Goal: Navigation & Orientation: Find specific page/section

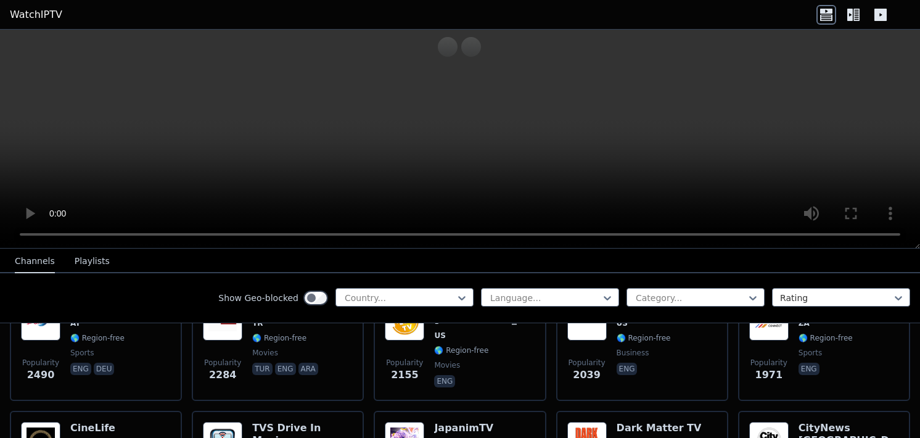
scroll to position [555, 0]
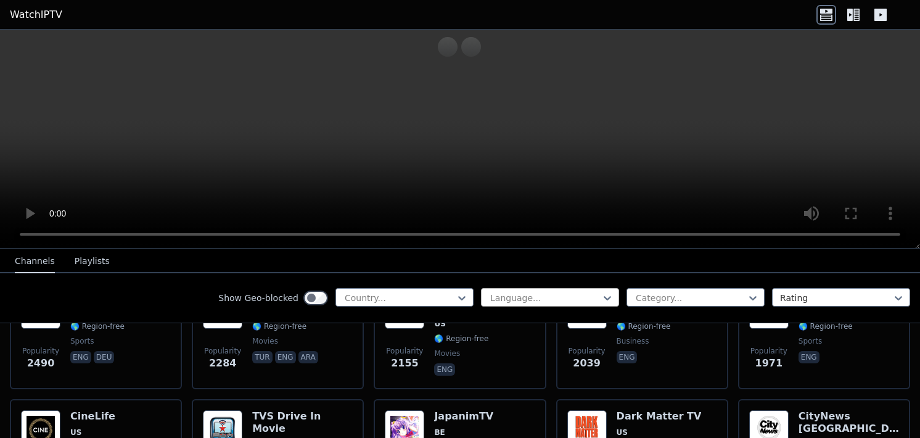
click at [529, 301] on div at bounding box center [545, 298] width 112 height 12
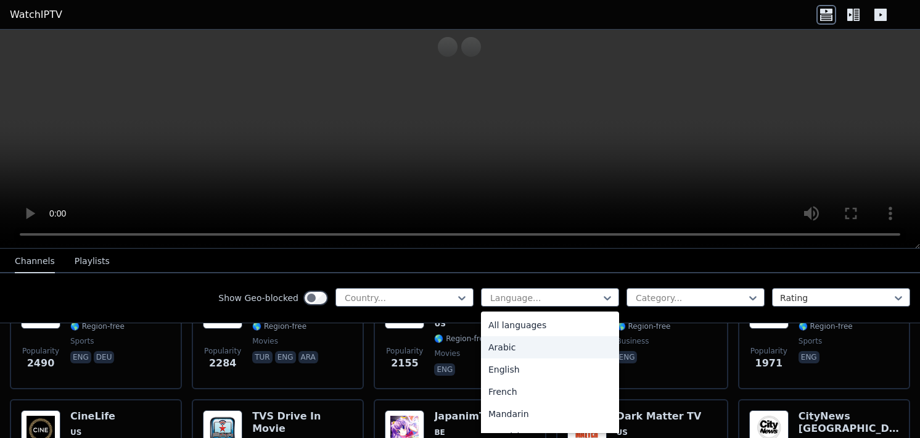
click at [530, 346] on div "Arabic" at bounding box center [550, 347] width 138 height 22
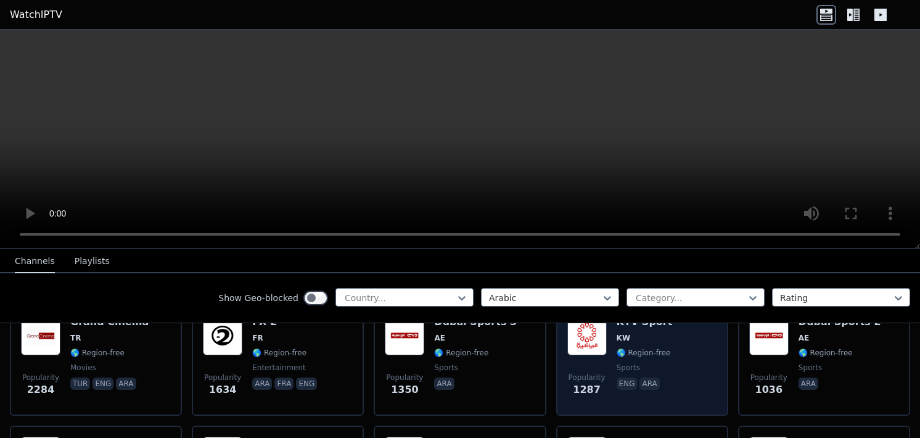
scroll to position [185, 0]
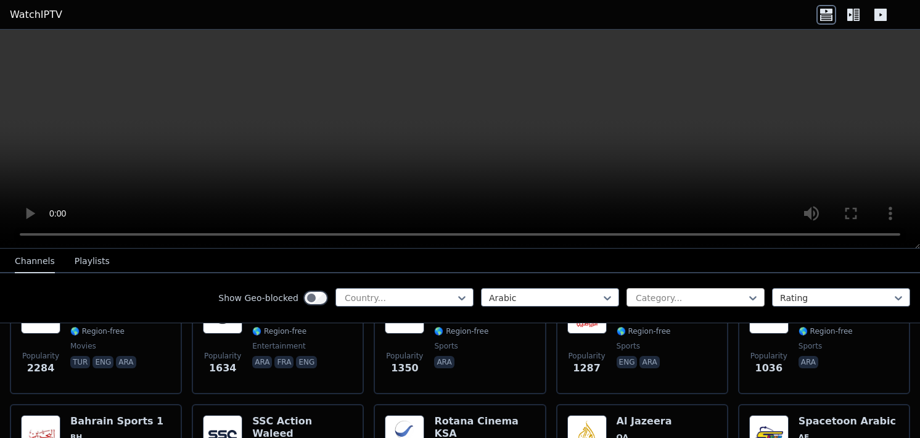
click at [710, 295] on div at bounding box center [691, 298] width 112 height 12
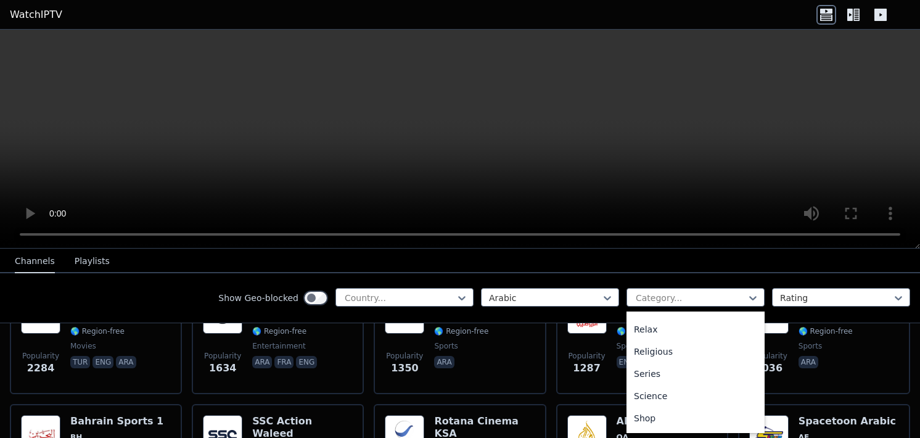
scroll to position [482, 0]
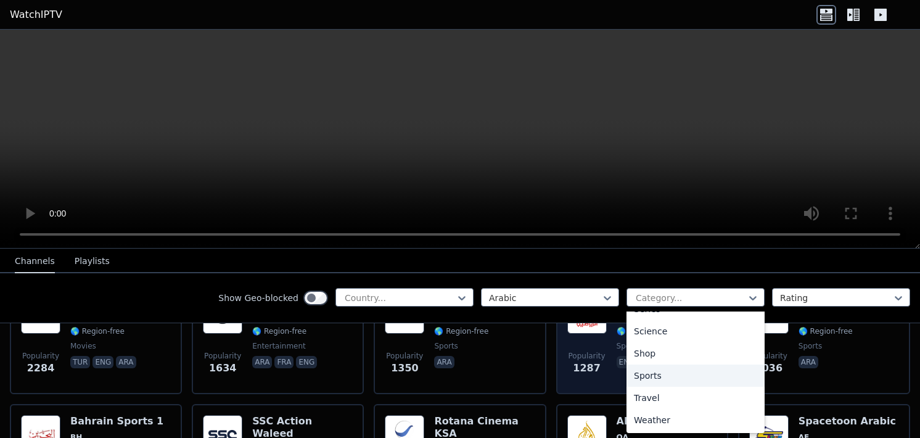
click at [668, 375] on div "Sports" at bounding box center [696, 375] width 138 height 22
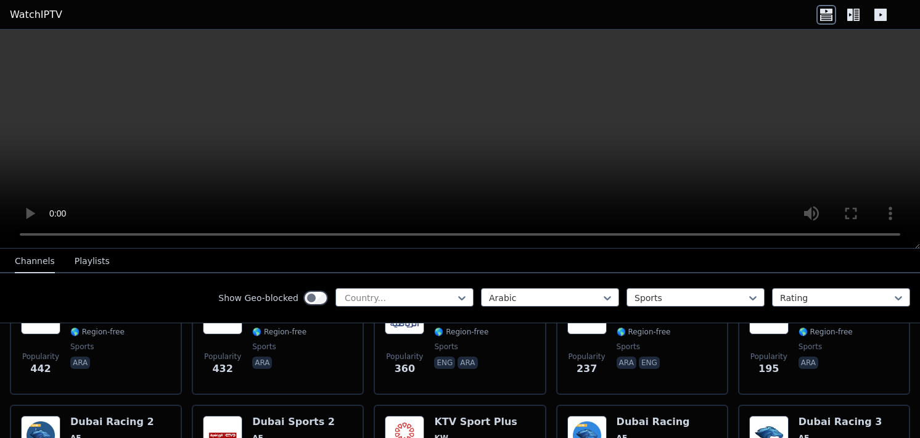
scroll to position [298, 0]
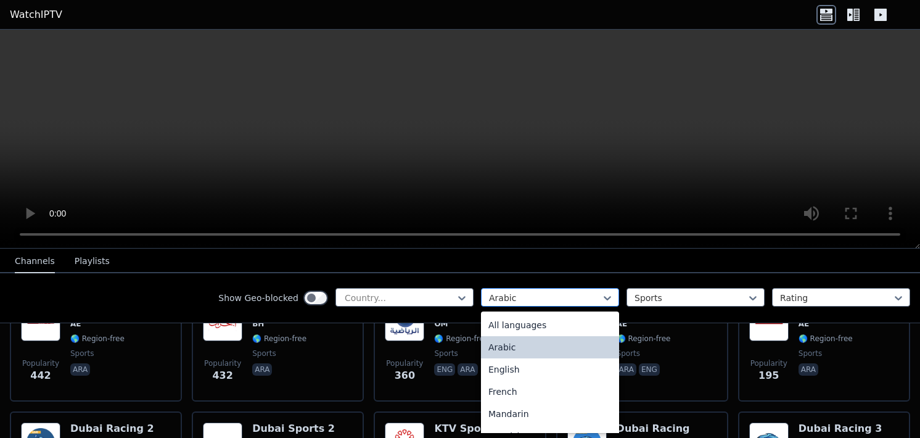
click at [517, 293] on div at bounding box center [545, 298] width 112 height 12
click at [527, 331] on div "All languages" at bounding box center [550, 325] width 138 height 22
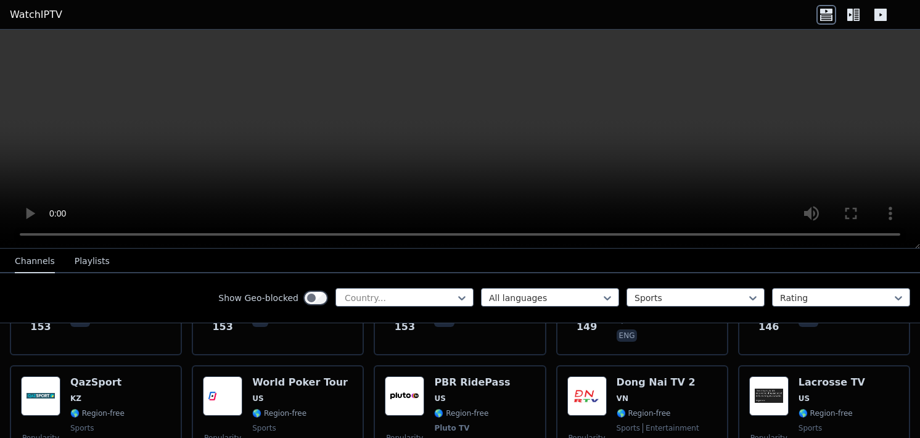
scroll to position [1788, 0]
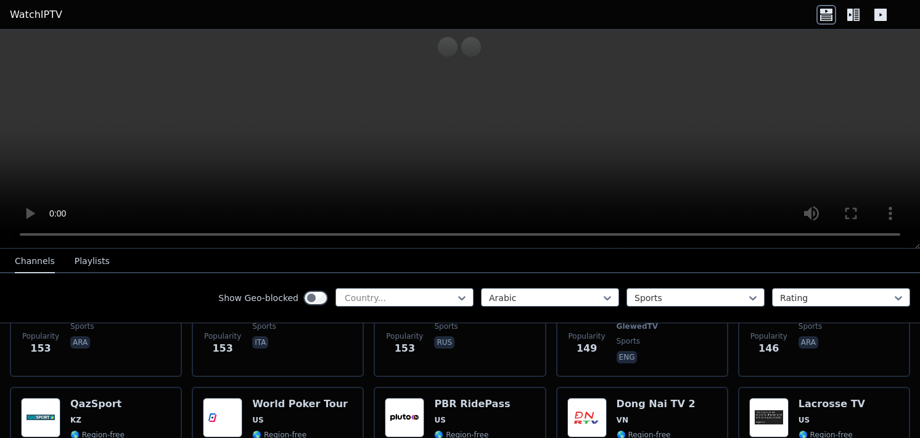
scroll to position [422, 0]
